Goal: Task Accomplishment & Management: Use online tool/utility

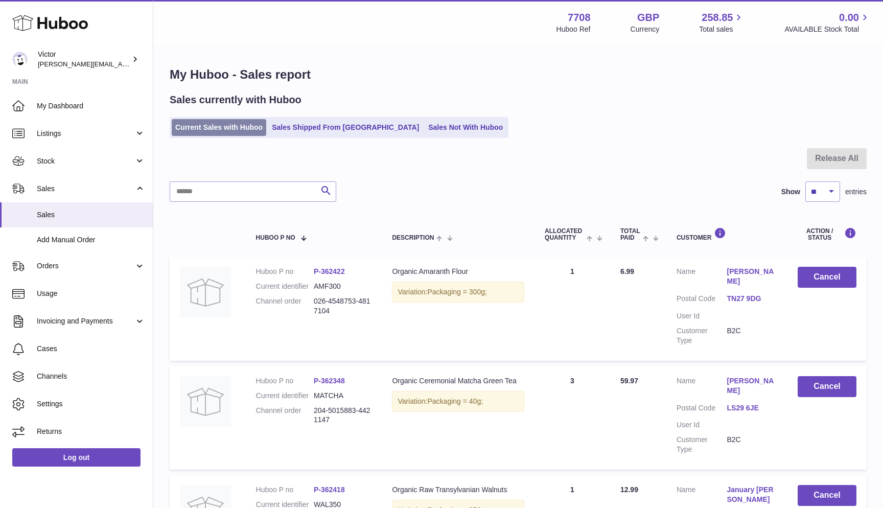
click at [184, 127] on link "Current Sales with Huboo" at bounding box center [219, 127] width 95 height 17
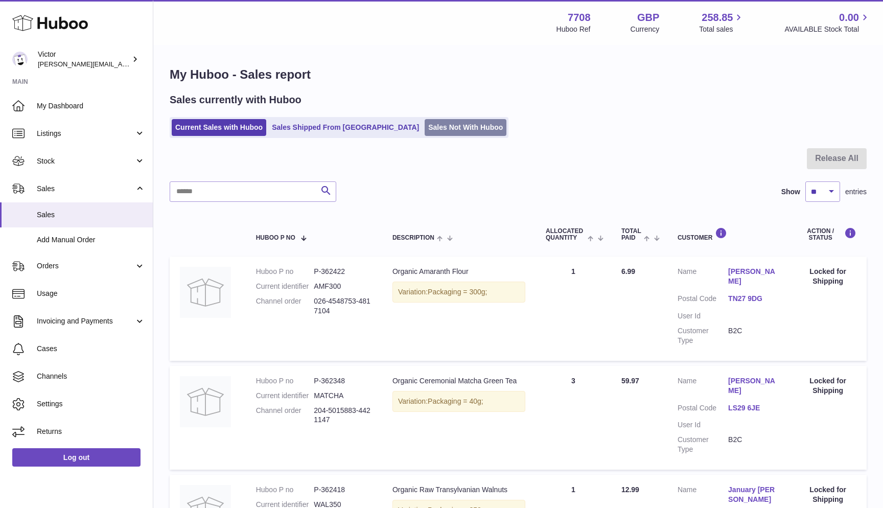
scroll to position [-1, 0]
click at [428, 127] on link "Sales Not With Huboo" at bounding box center [466, 127] width 82 height 17
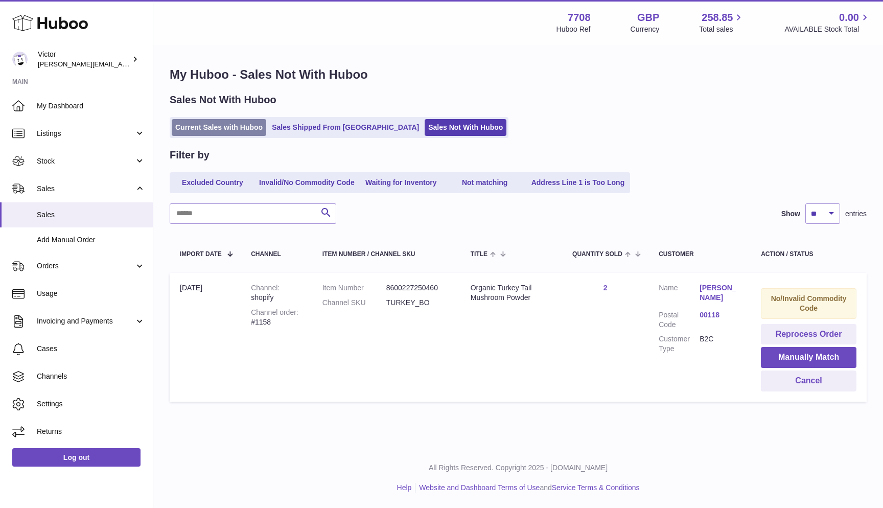
click at [233, 129] on link "Current Sales with Huboo" at bounding box center [219, 127] width 95 height 17
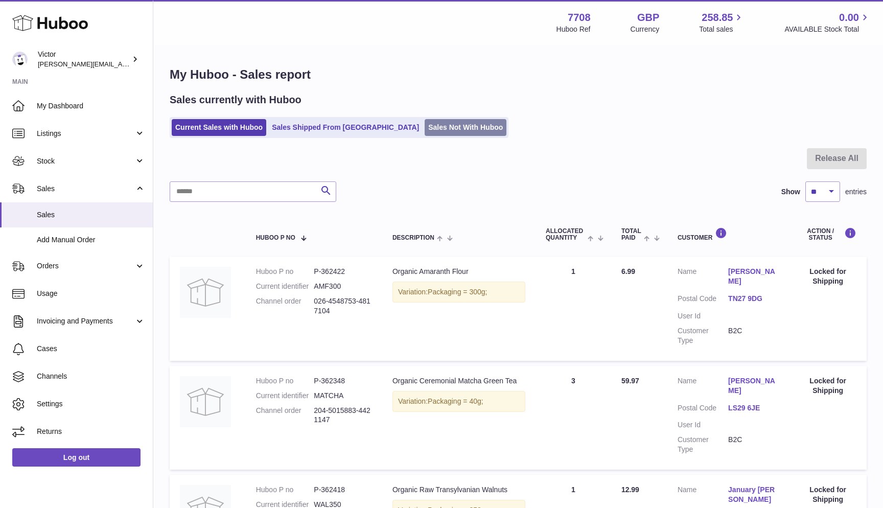
click at [425, 120] on link "Sales Not With Huboo" at bounding box center [466, 127] width 82 height 17
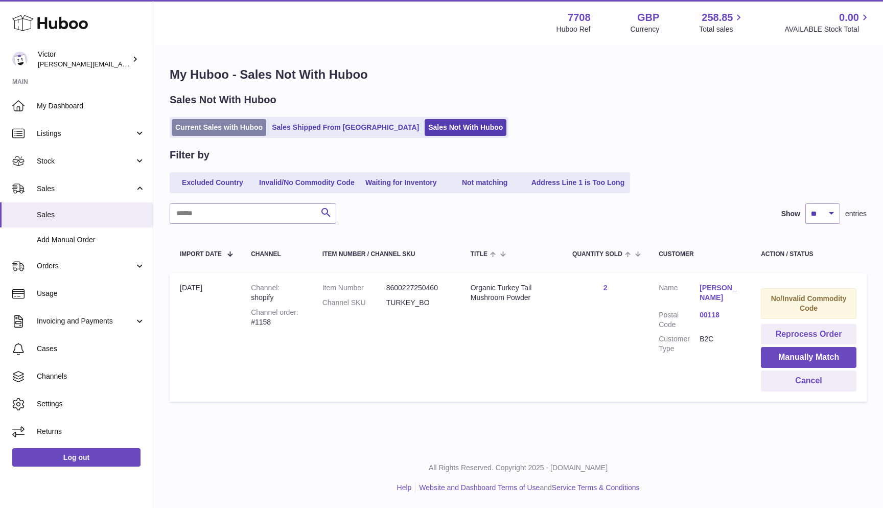
click at [197, 132] on link "Current Sales with Huboo" at bounding box center [219, 127] width 95 height 17
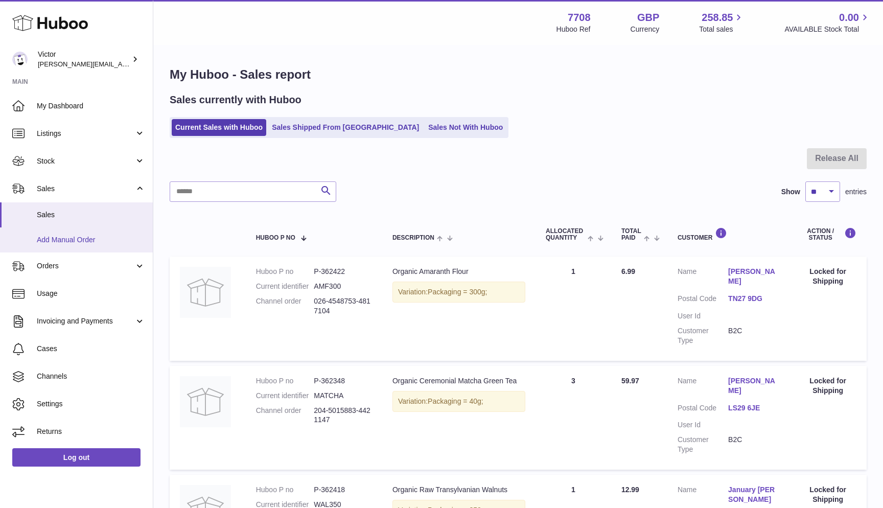
click at [83, 240] on span "Add Manual Order" at bounding box center [91, 240] width 108 height 10
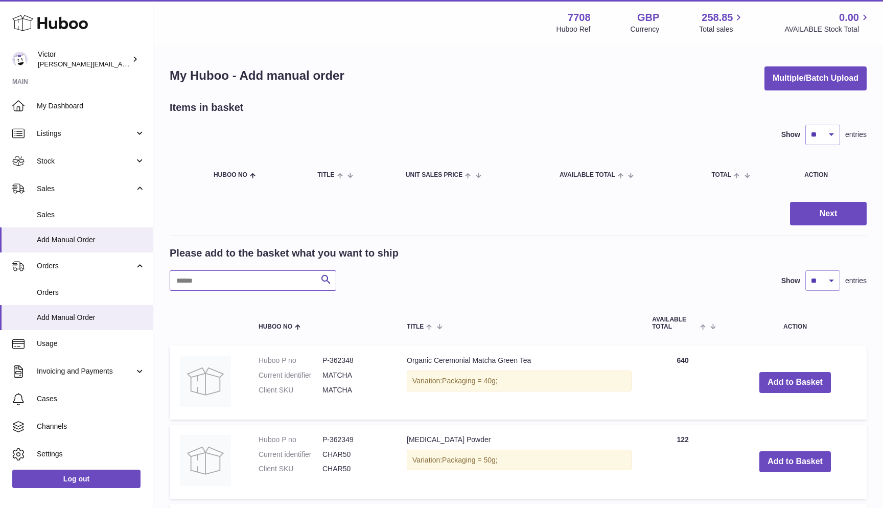
click at [209, 288] on input "text" at bounding box center [253, 280] width 167 height 20
type input "****"
